Goal: Navigation & Orientation: Find specific page/section

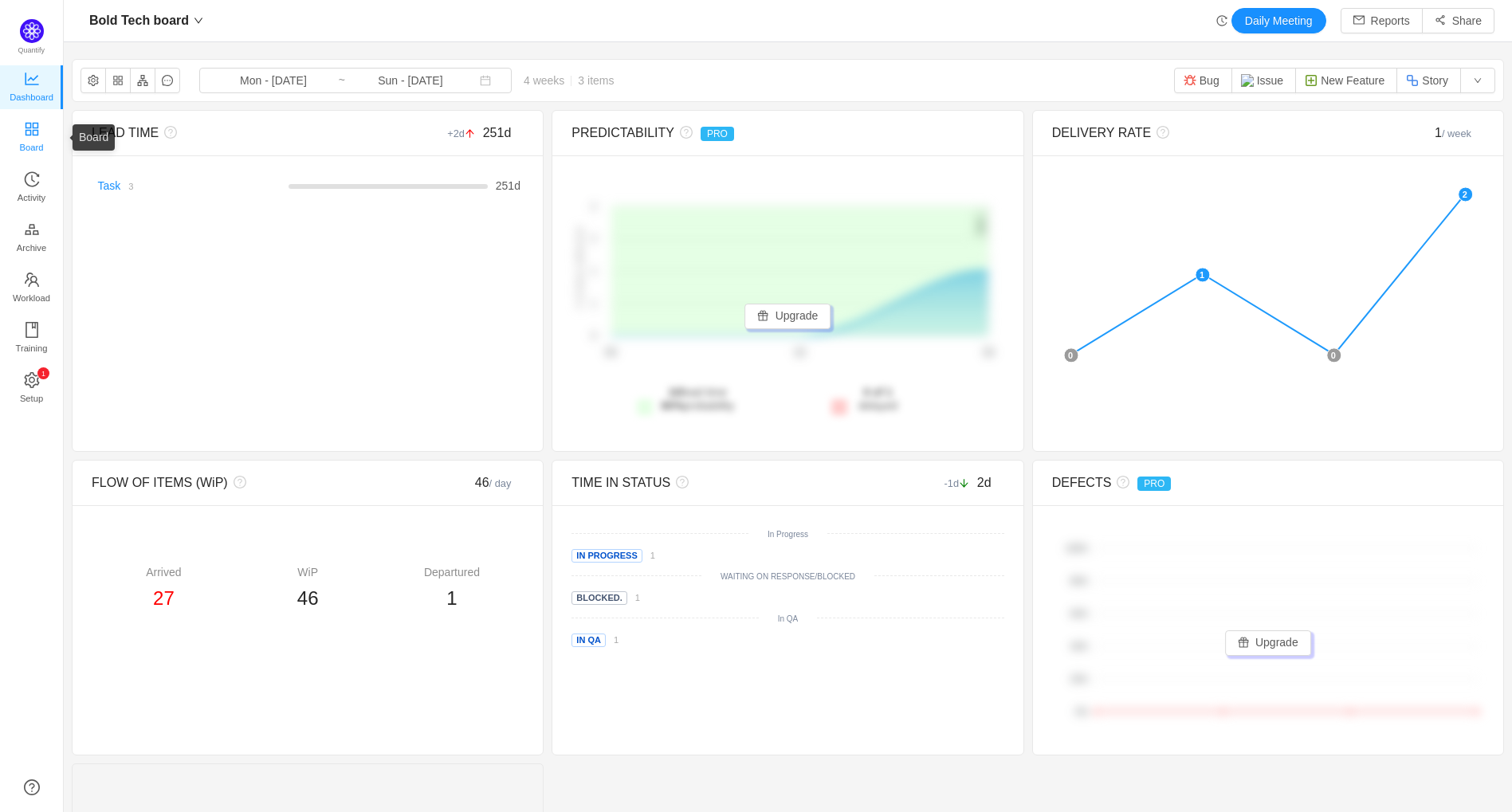
click at [31, 128] on icon "icon: appstore" at bounding box center [31, 129] width 16 height 16
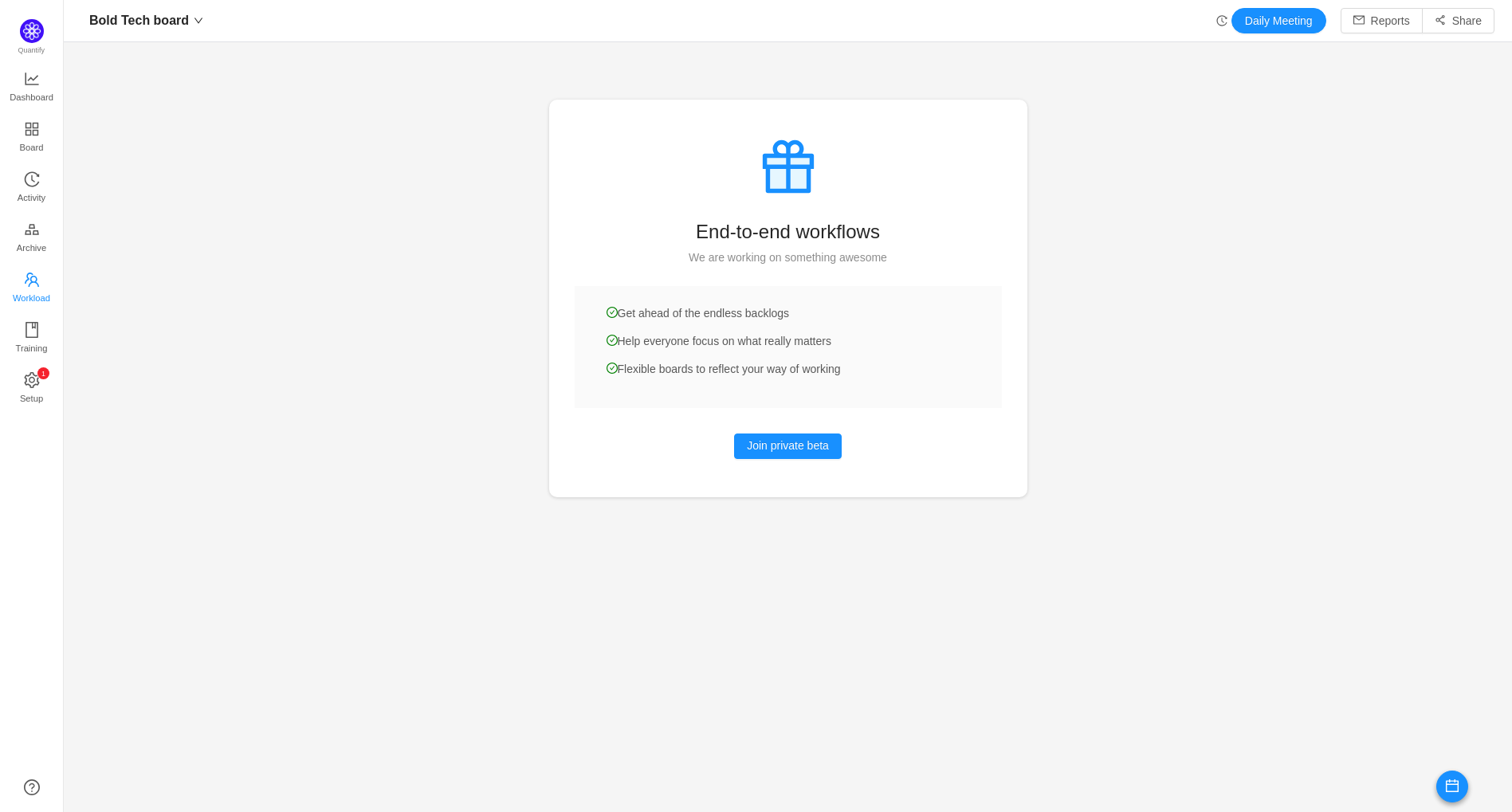
click at [39, 282] on link "Workload" at bounding box center [31, 288] width 16 height 32
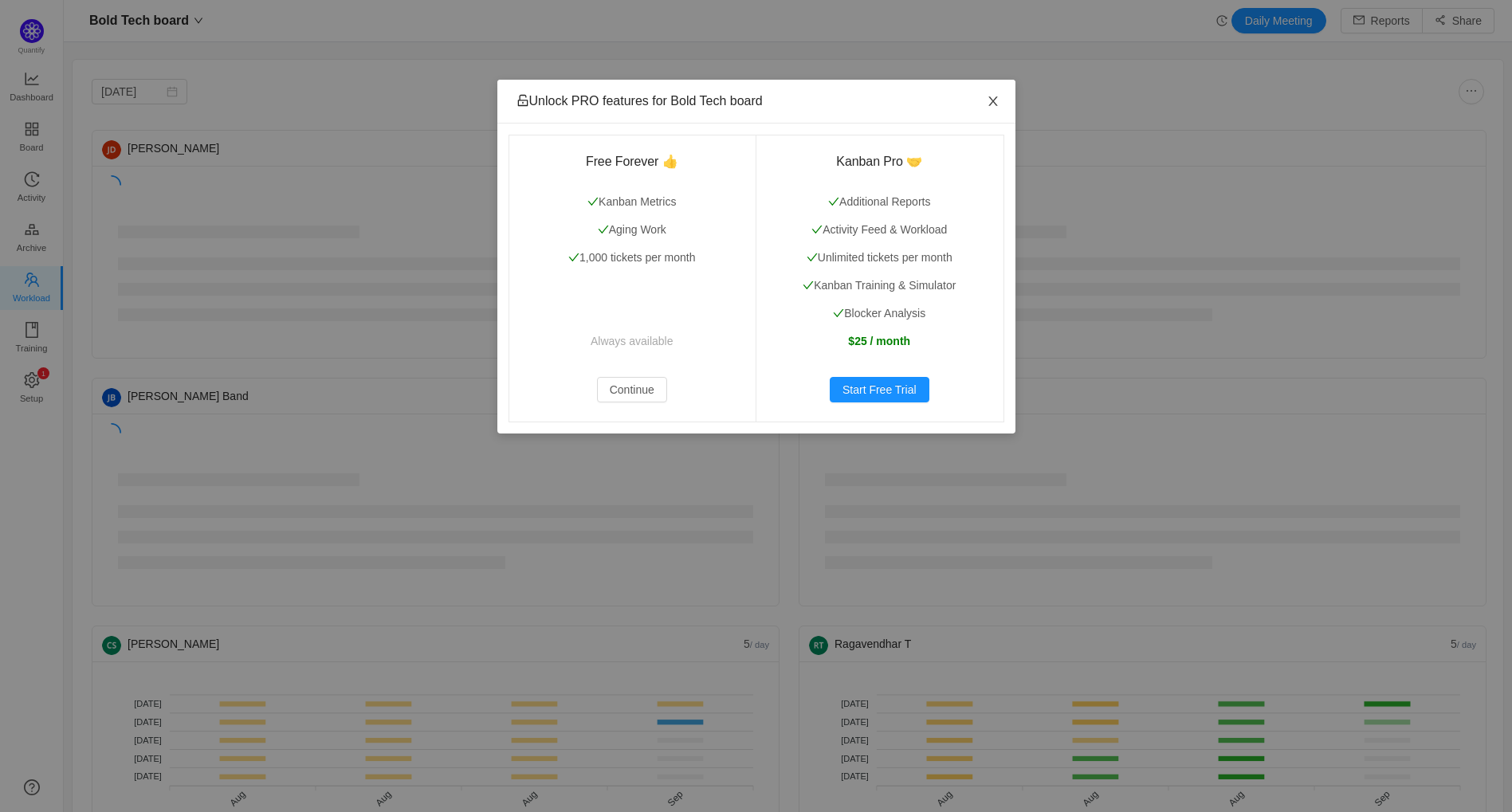
click at [983, 100] on span "Close" at bounding box center [994, 102] width 45 height 45
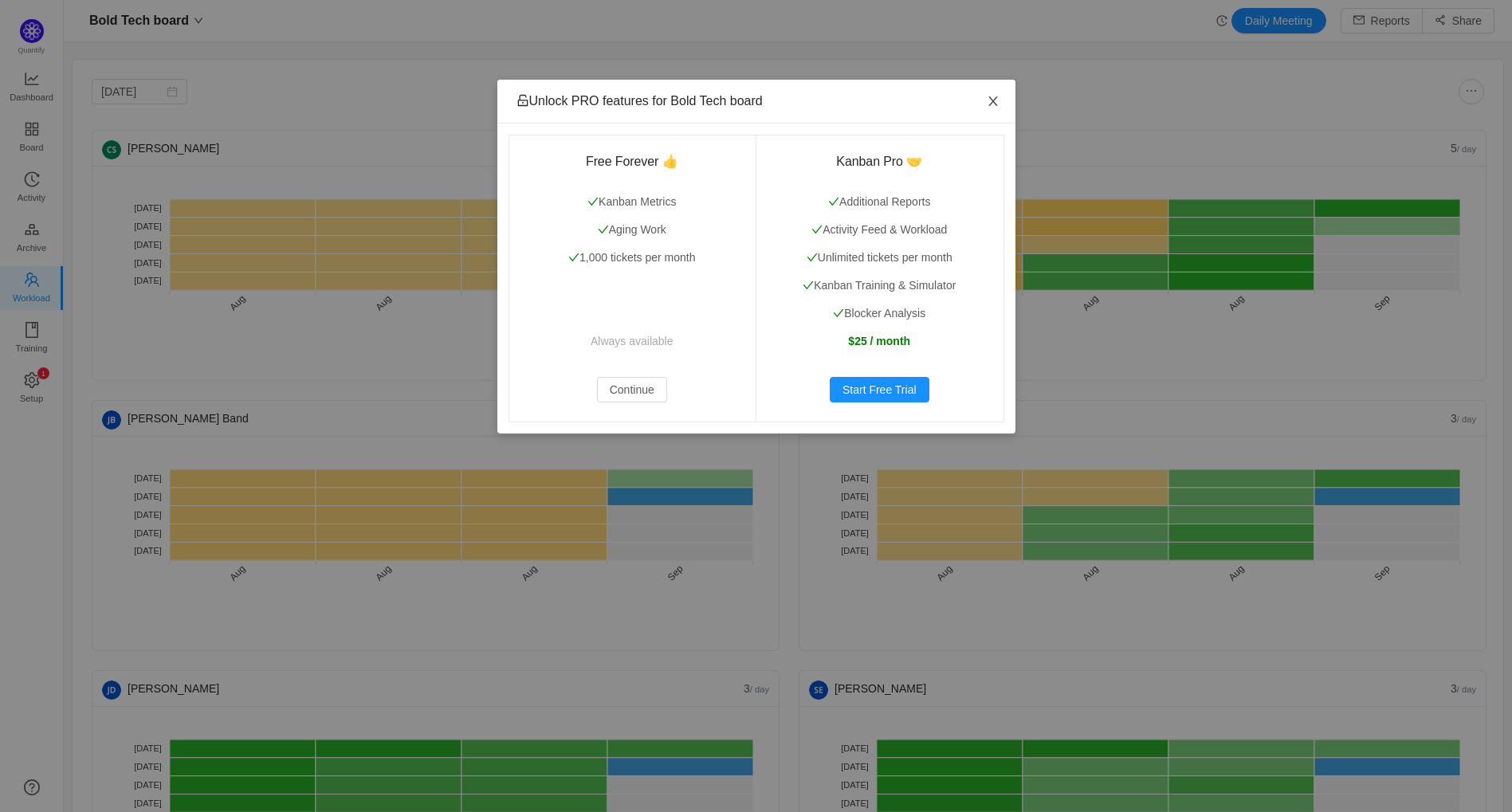
click at [991, 100] on icon "icon: close" at bounding box center [994, 101] width 13 height 13
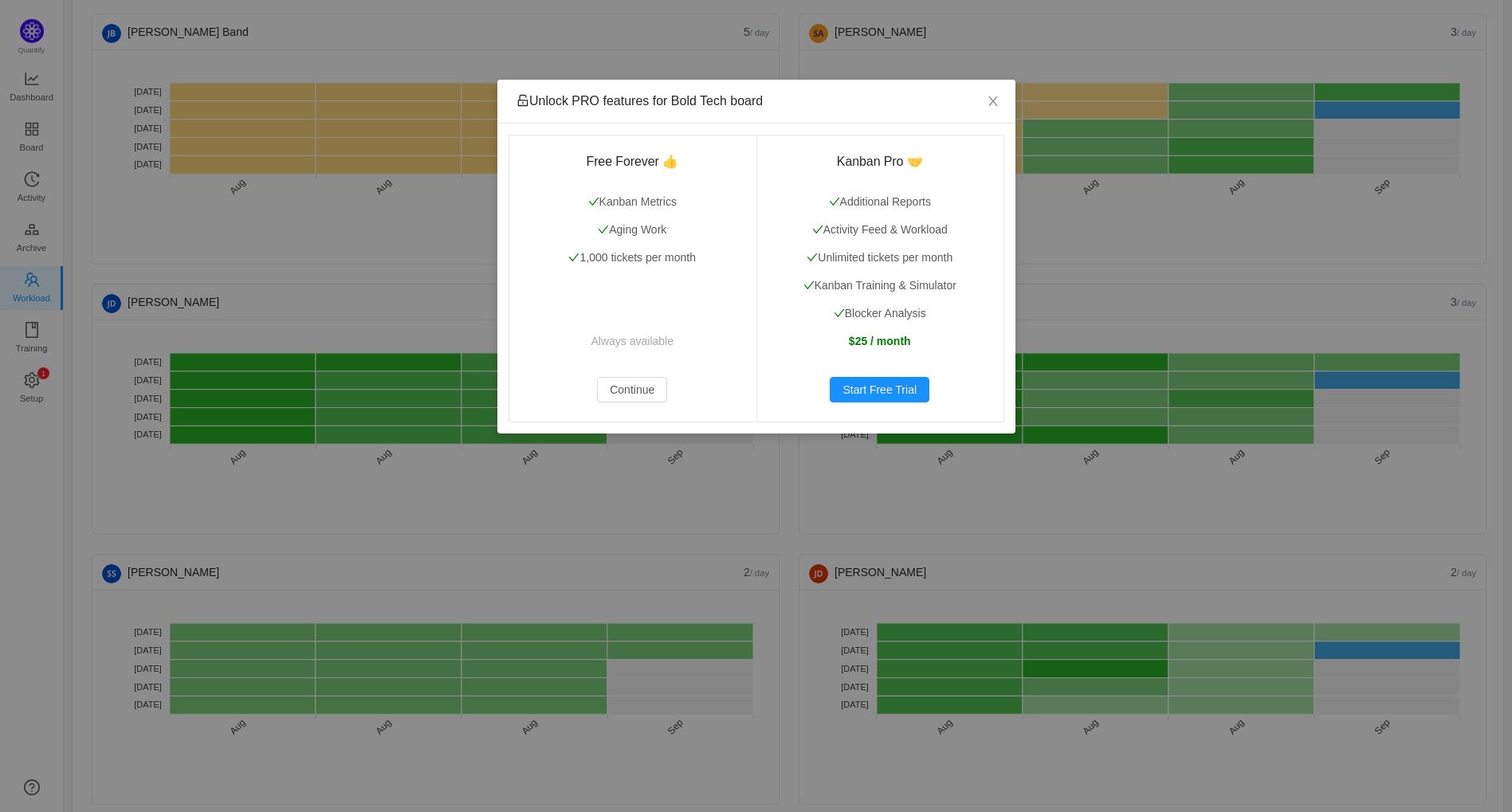
scroll to position [395, 0]
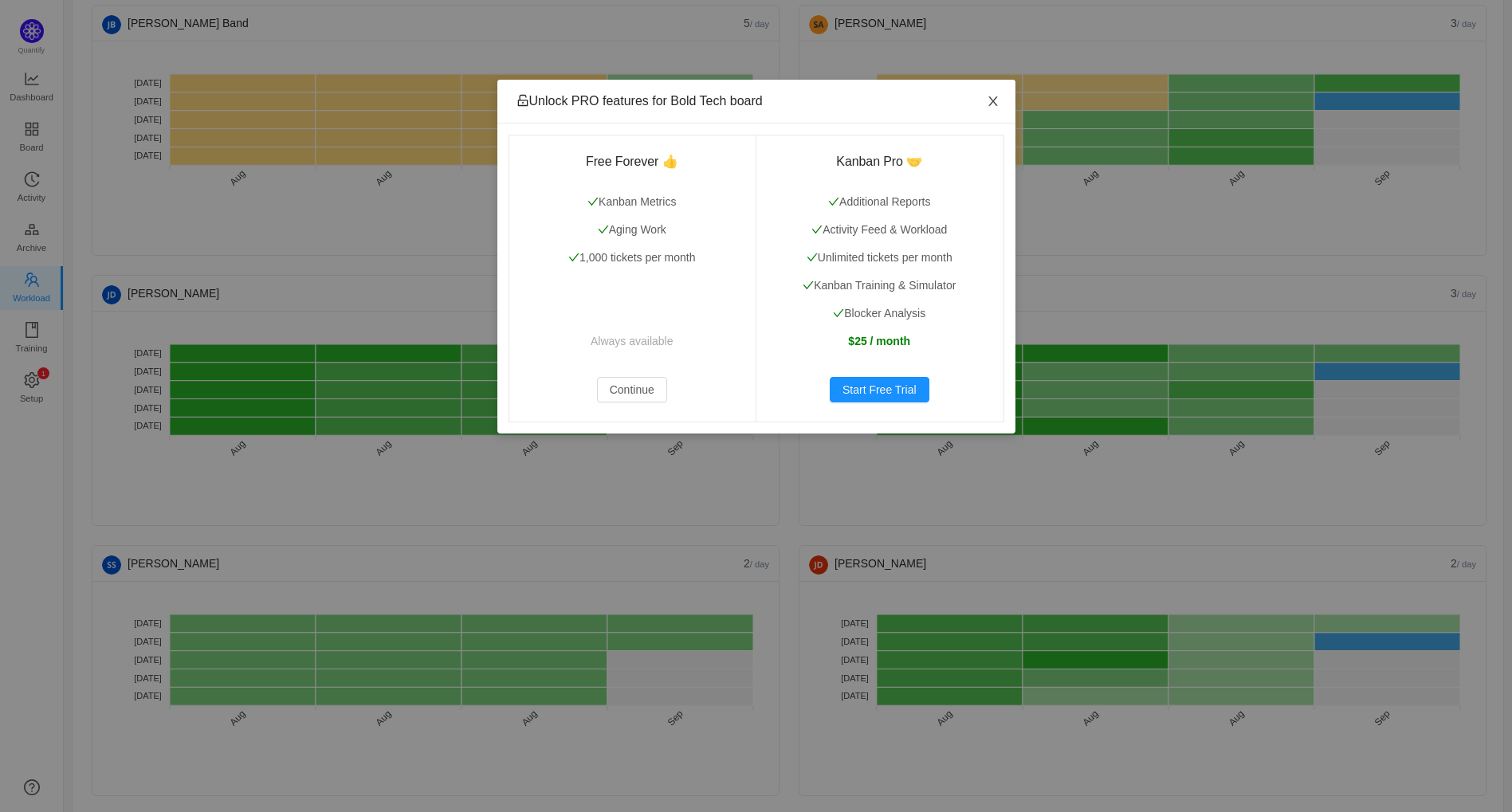
click at [998, 87] on span "Close" at bounding box center [994, 102] width 45 height 45
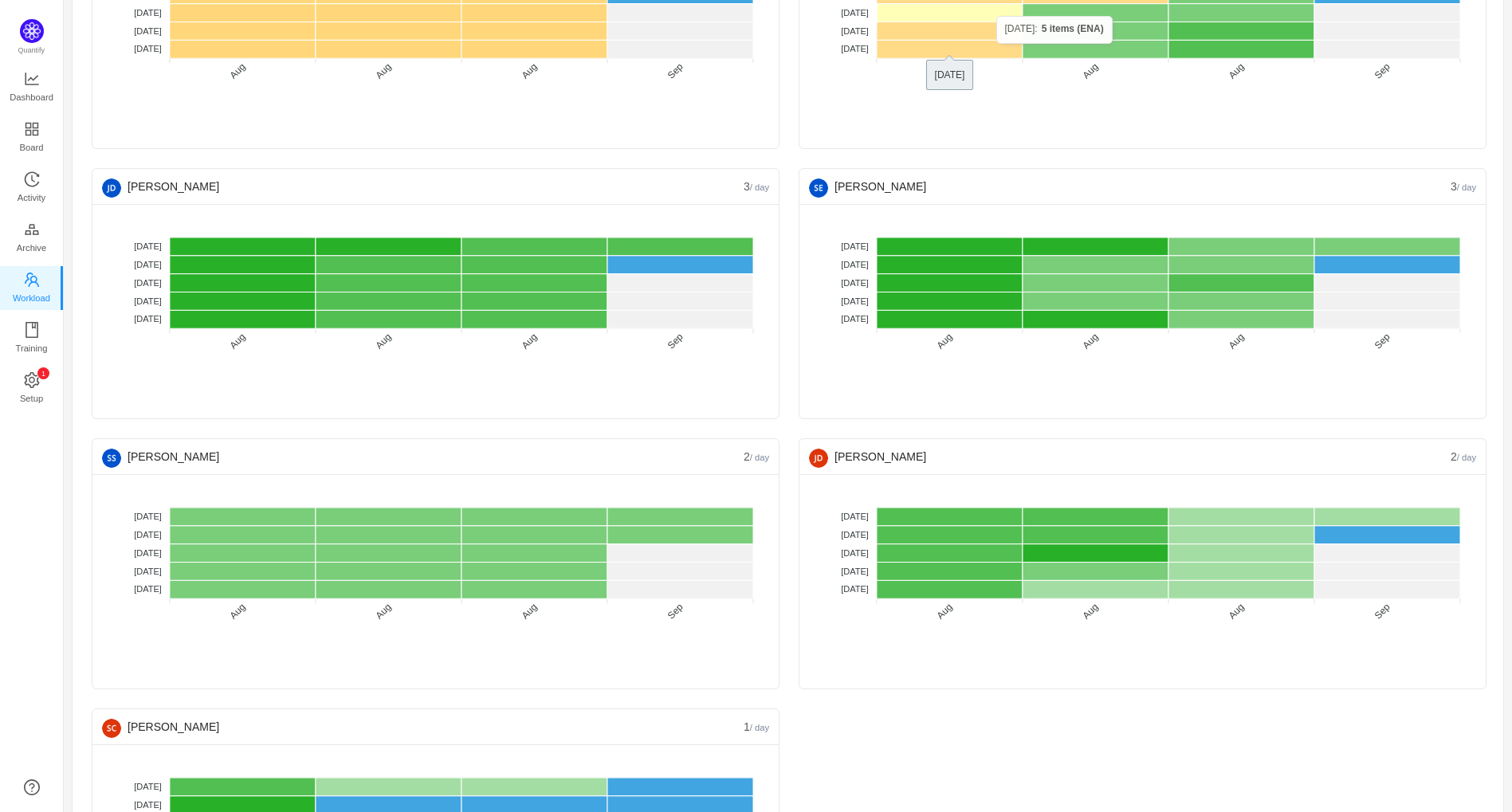
scroll to position [671, 0]
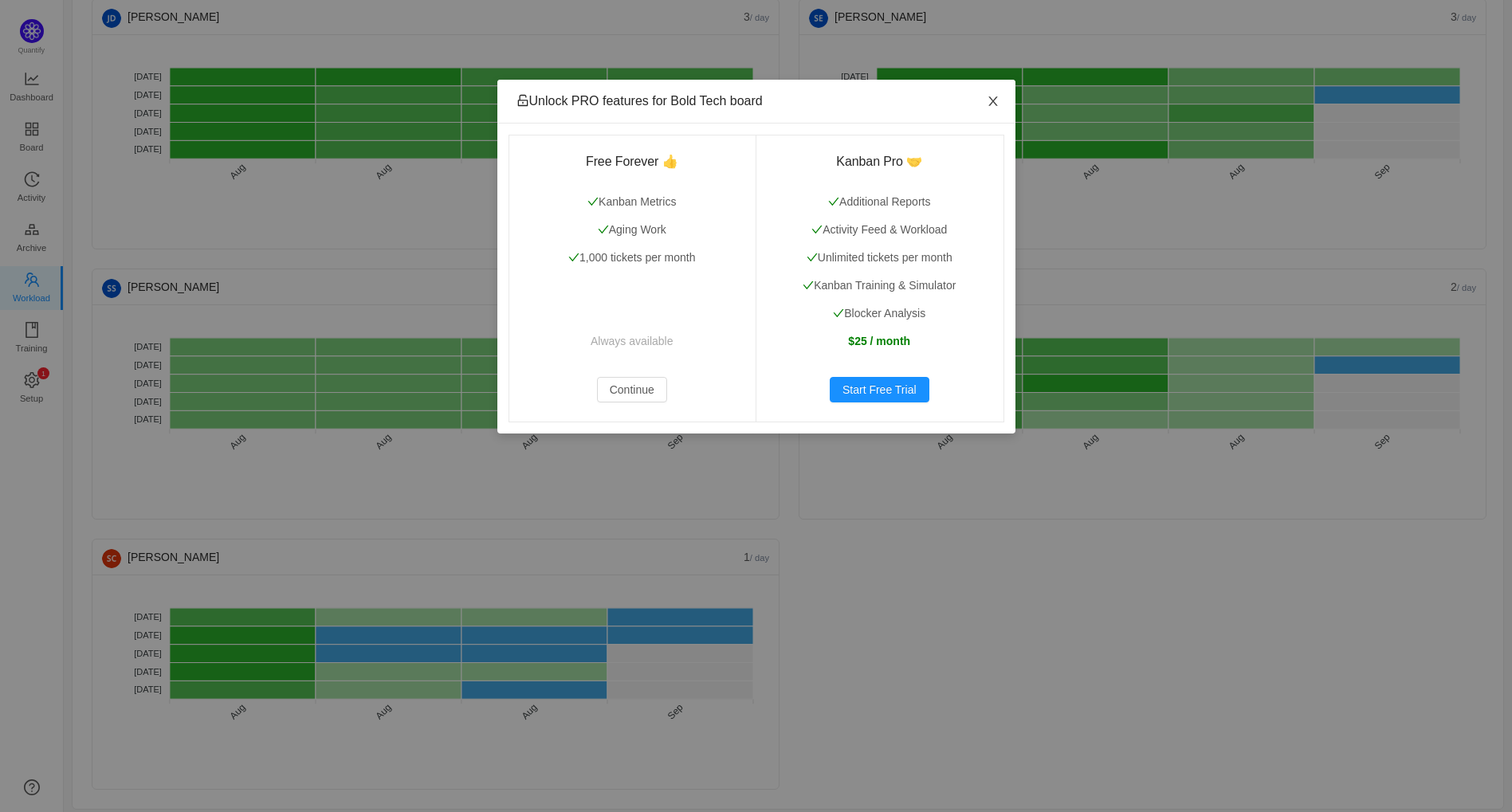
click at [996, 103] on icon "icon: close" at bounding box center [994, 101] width 13 height 13
click at [985, 97] on span "Close" at bounding box center [994, 102] width 45 height 45
